Goal: Transaction & Acquisition: Purchase product/service

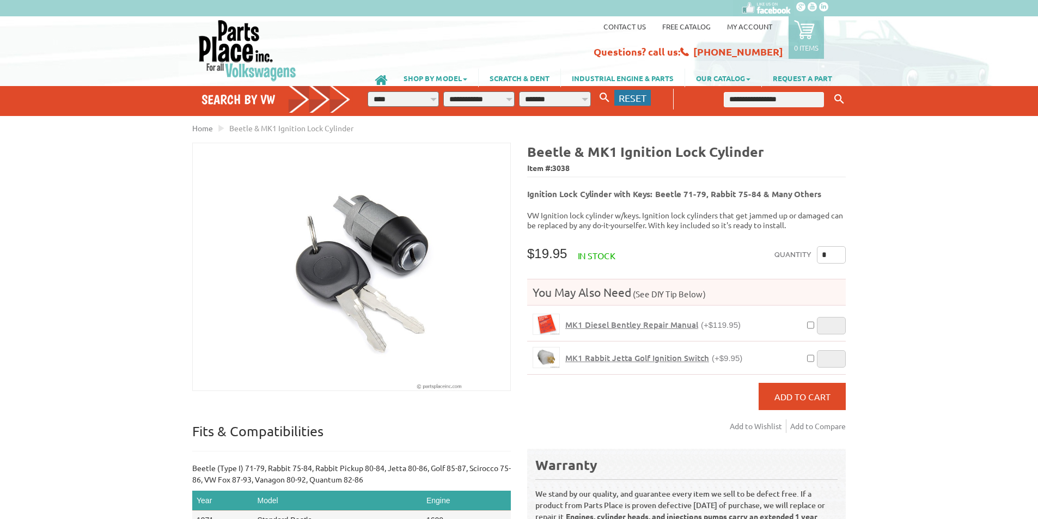
click at [638, 100] on span "RESET" at bounding box center [633, 97] width 28 height 11
select select "*"
select select
click at [607, 99] on icon "button" at bounding box center [604, 98] width 10 height 10
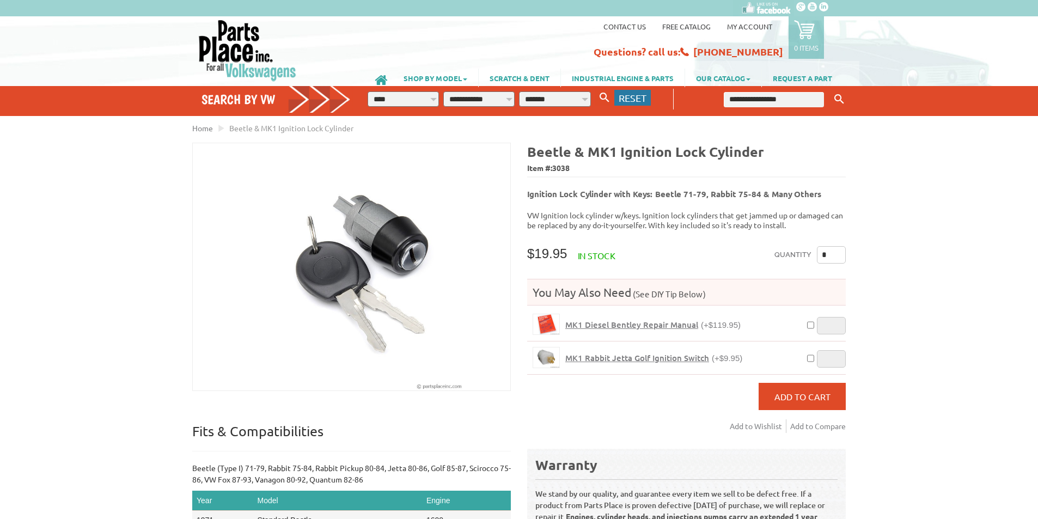
click at [628, 100] on span "RESET" at bounding box center [633, 97] width 28 height 11
select select "*"
select select
click at [682, 97] on ul "Keyword Search" at bounding box center [764, 97] width 167 height 22
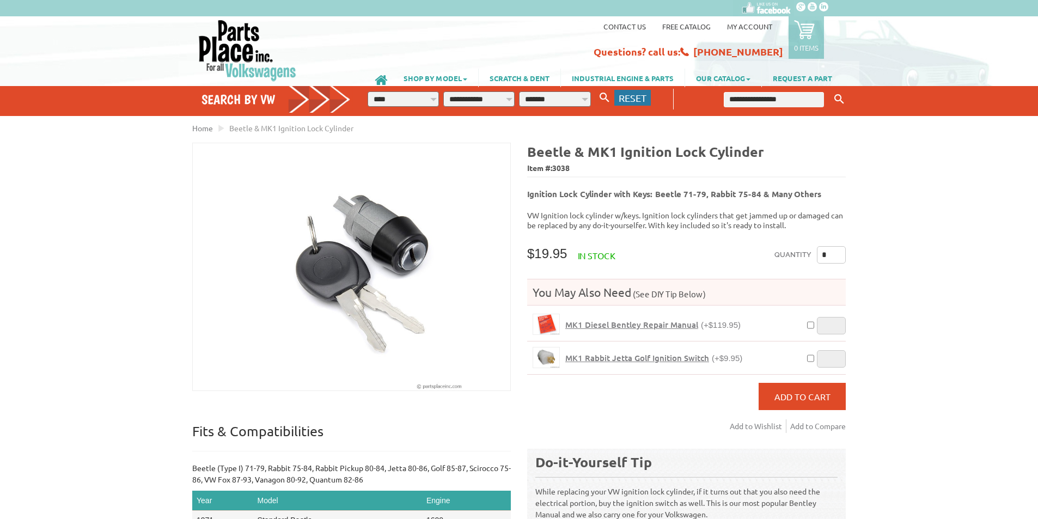
click at [642, 102] on span "RESET" at bounding box center [633, 97] width 28 height 11
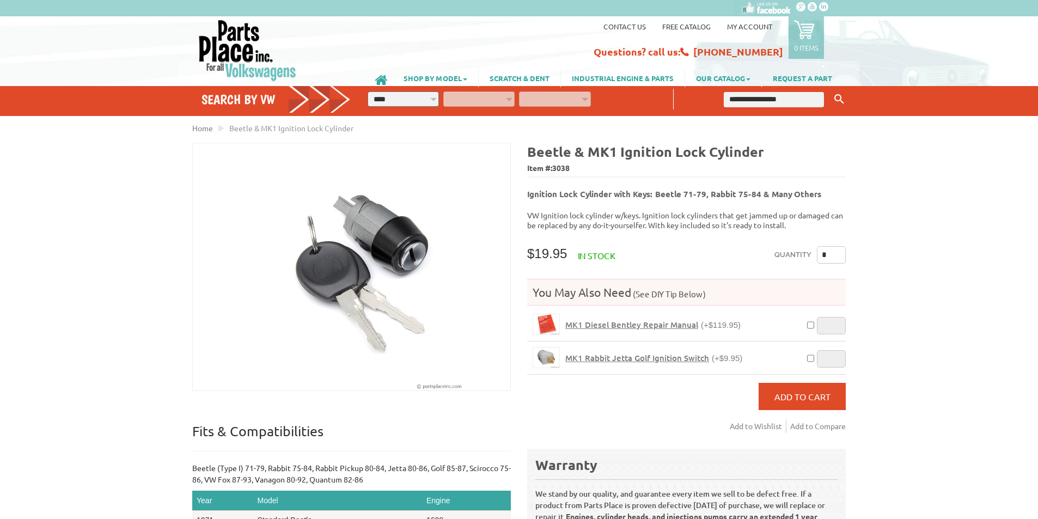
select select "*"
select select
click at [741, 102] on input "text" at bounding box center [774, 99] width 100 height 15
type input "*****"
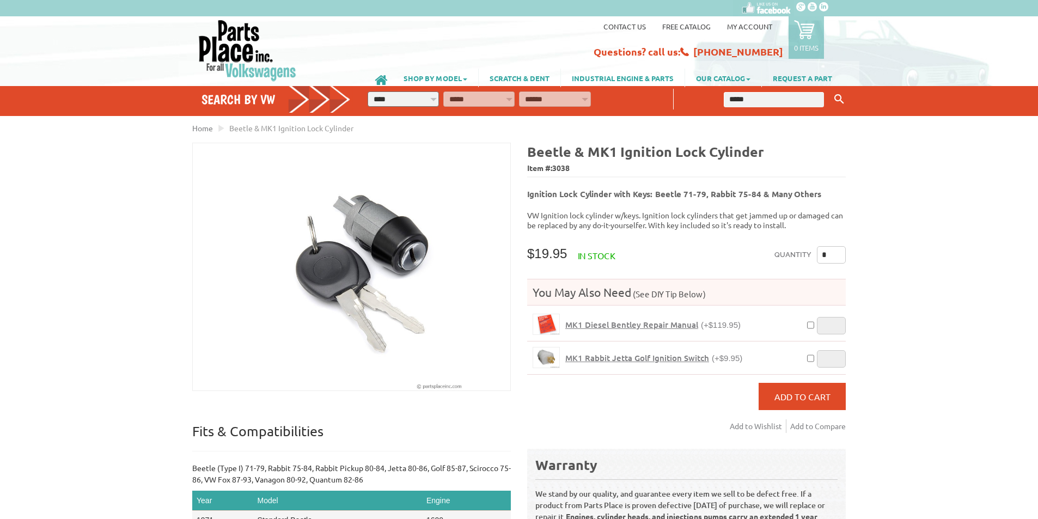
click at [831, 90] on button "Keyword Search" at bounding box center [839, 99] width 16 height 18
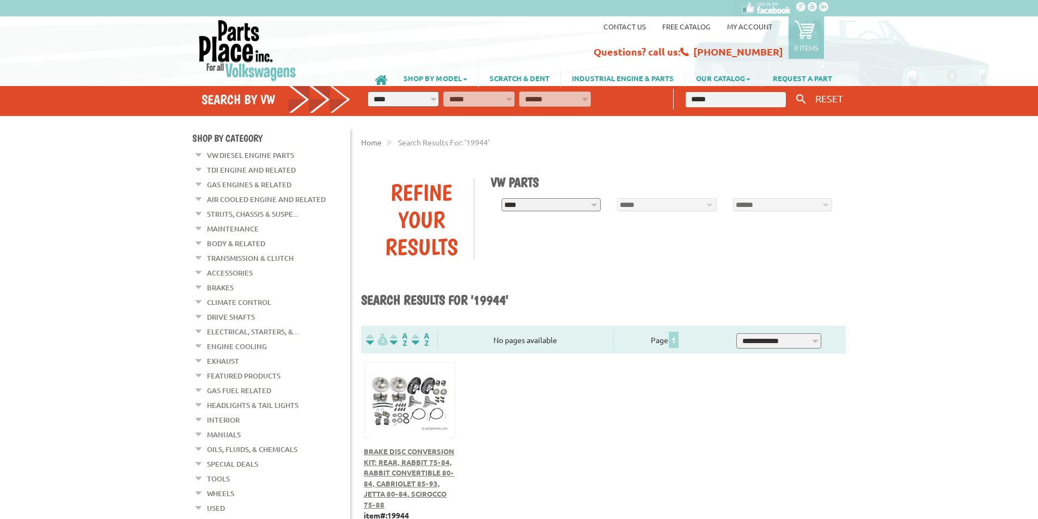
drag, startPoint x: 747, startPoint y: 102, endPoint x: 671, endPoint y: 101, distance: 76.2
click at [671, 101] on div "**********" at bounding box center [606, 101] width 506 height 30
type input "****"
click at [793, 90] on button "Keyword Search" at bounding box center [801, 99] width 16 height 18
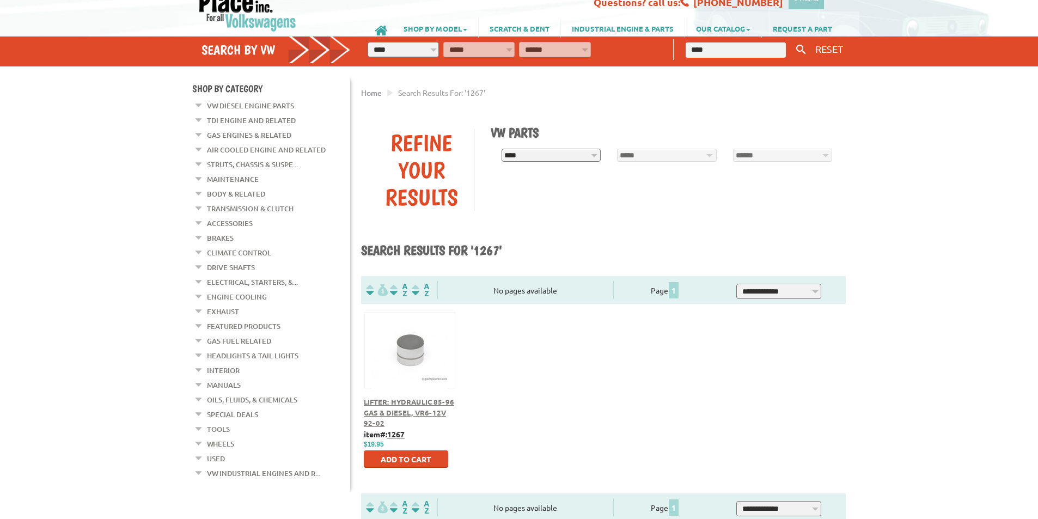
scroll to position [54, 0]
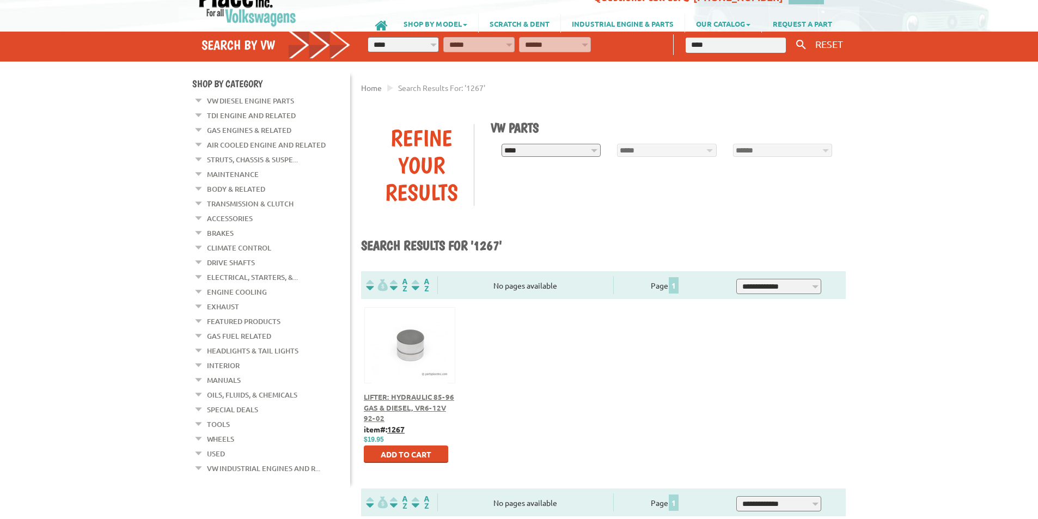
click at [429, 396] on span "Lifter: Hydraulic 85-96 Gas & Diesel, VR6-12V 92-02" at bounding box center [409, 407] width 90 height 30
